Goal: Navigation & Orientation: Go to known website

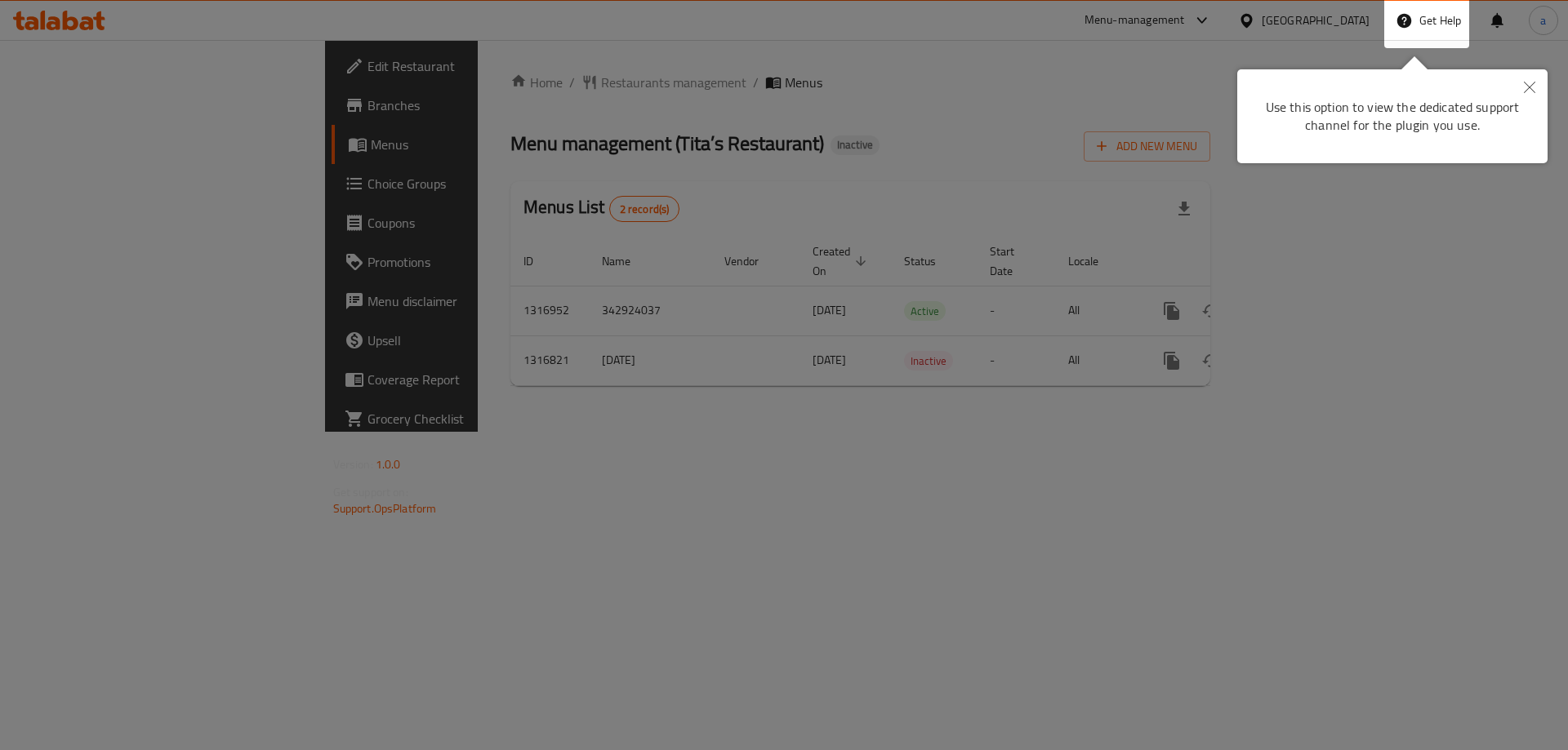
drag, startPoint x: 1245, startPoint y: 110, endPoint x: 1225, endPoint y: 109, distance: 20.0
click at [1245, 110] on div "Use this option to view the dedicated support channel for the plugin you use." at bounding box center [1392, 115] width 310 height 93
click at [1165, 49] on div at bounding box center [784, 375] width 1568 height 750
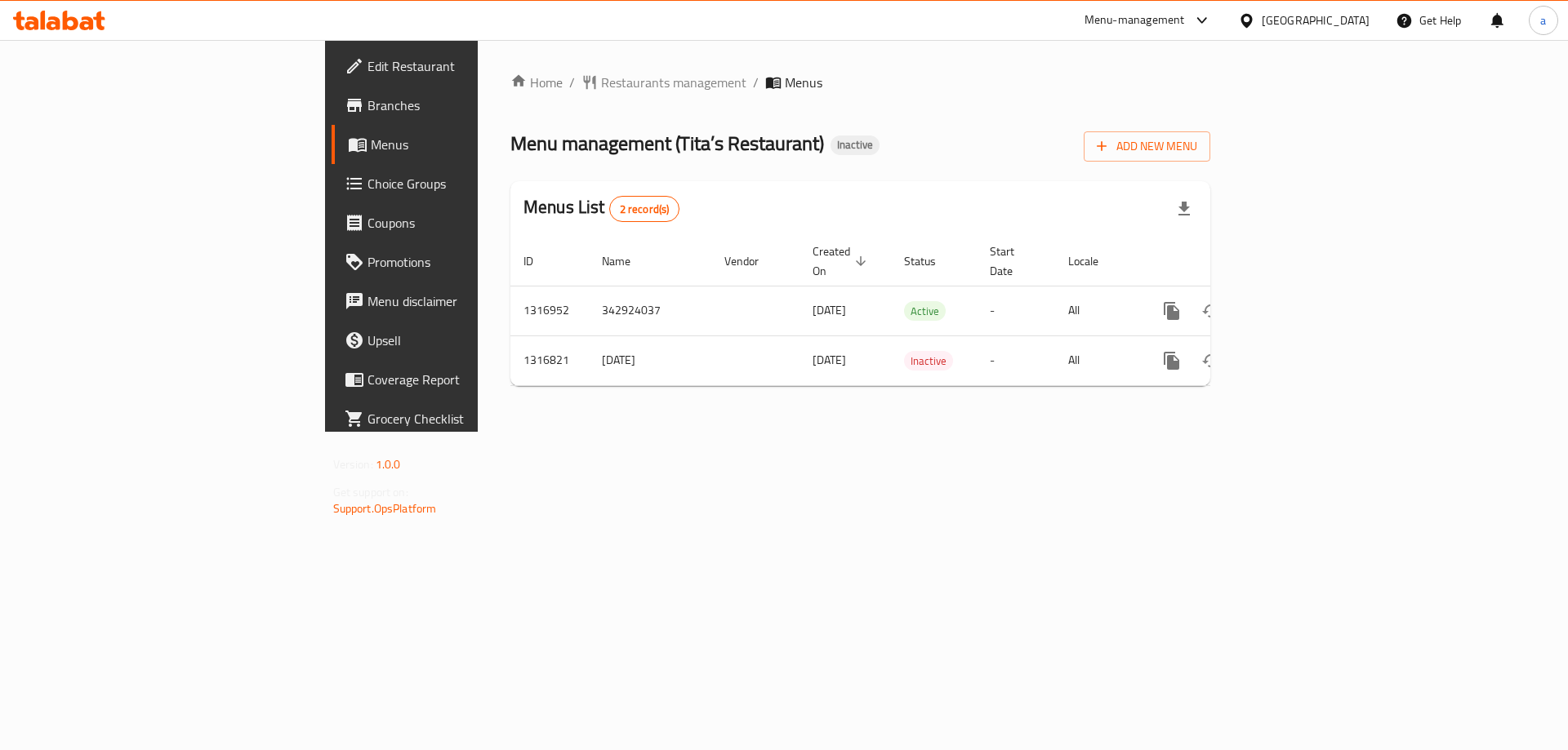
click at [1241, 12] on icon at bounding box center [1246, 20] width 17 height 17
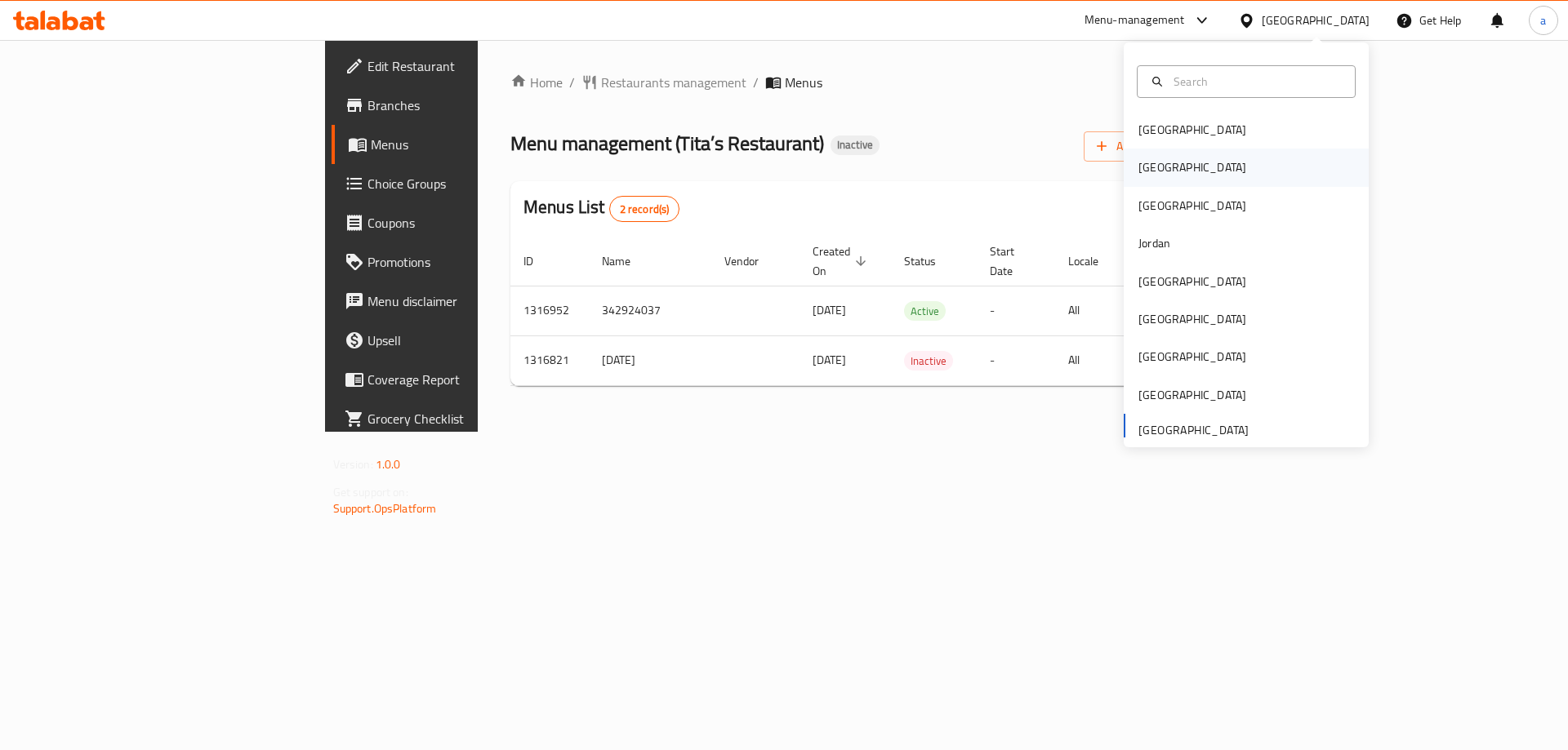
click at [1142, 173] on div "[GEOGRAPHIC_DATA]" at bounding box center [1192, 168] width 108 height 18
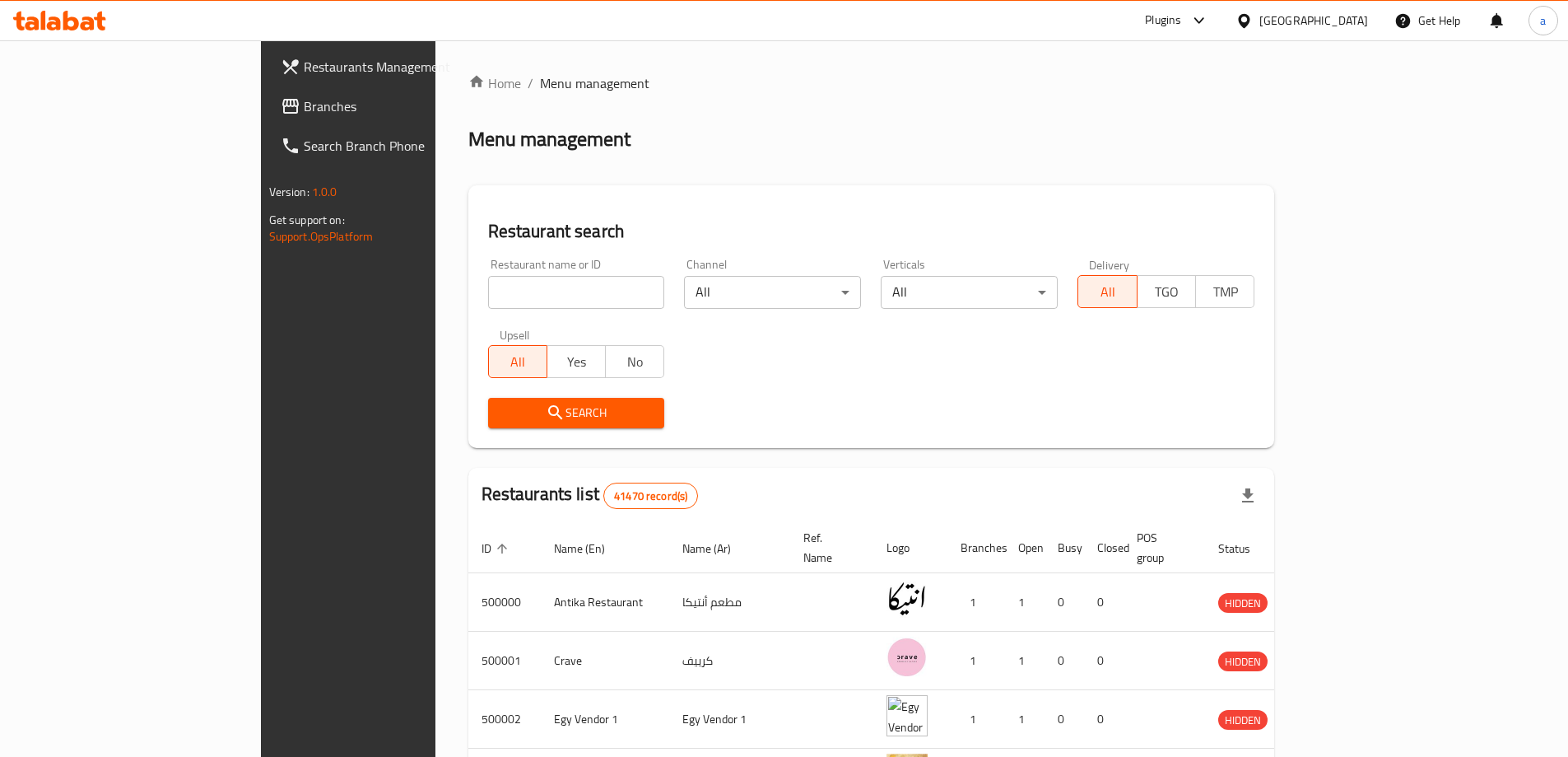
click at [86, 20] on icon at bounding box center [87, 23] width 14 height 14
